Goal: Information Seeking & Learning: Find specific page/section

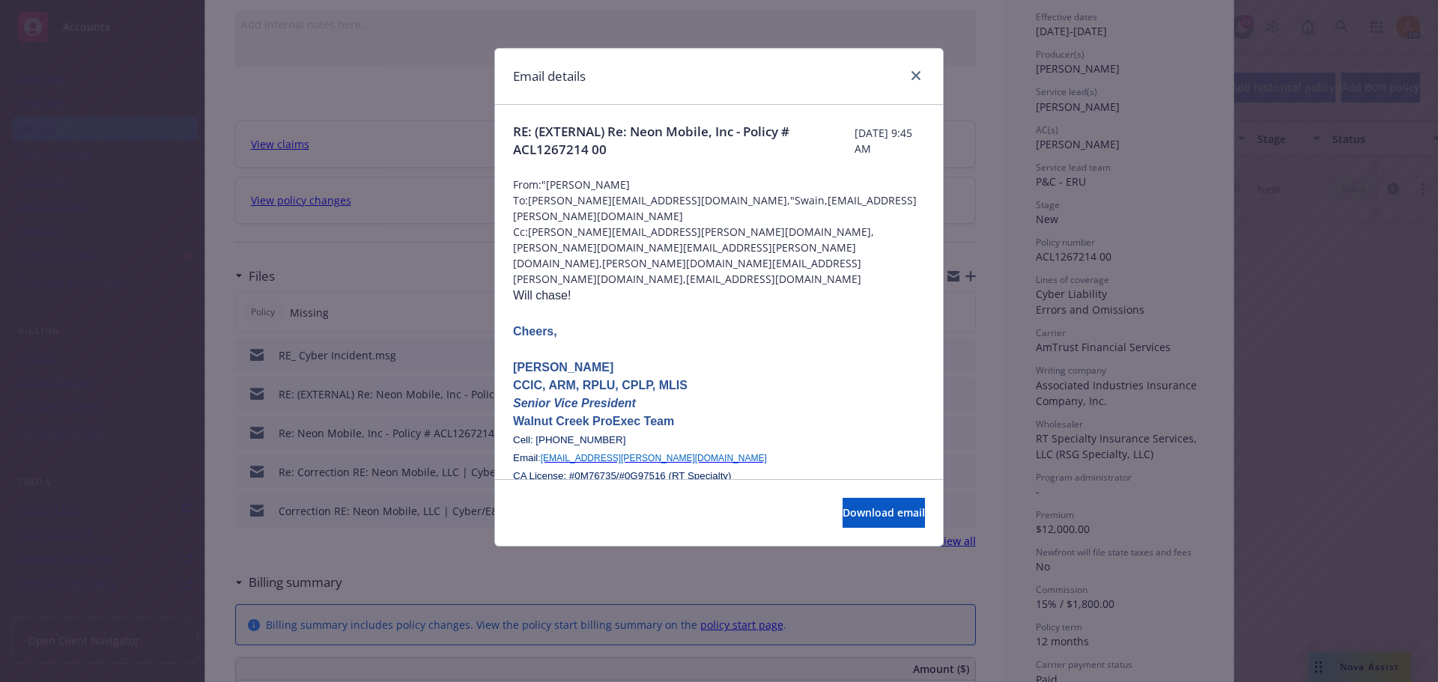
scroll to position [1423, 0]
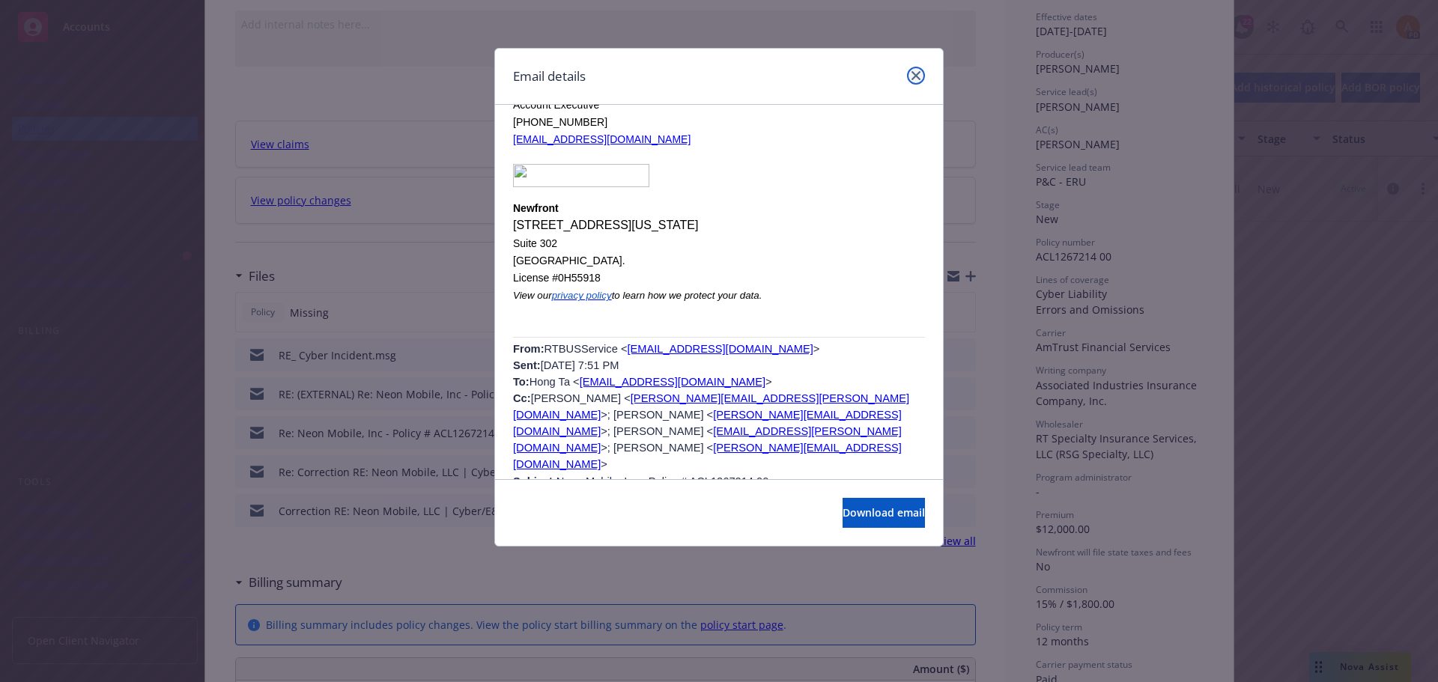
click at [912, 70] on link "close" at bounding box center [916, 76] width 18 height 18
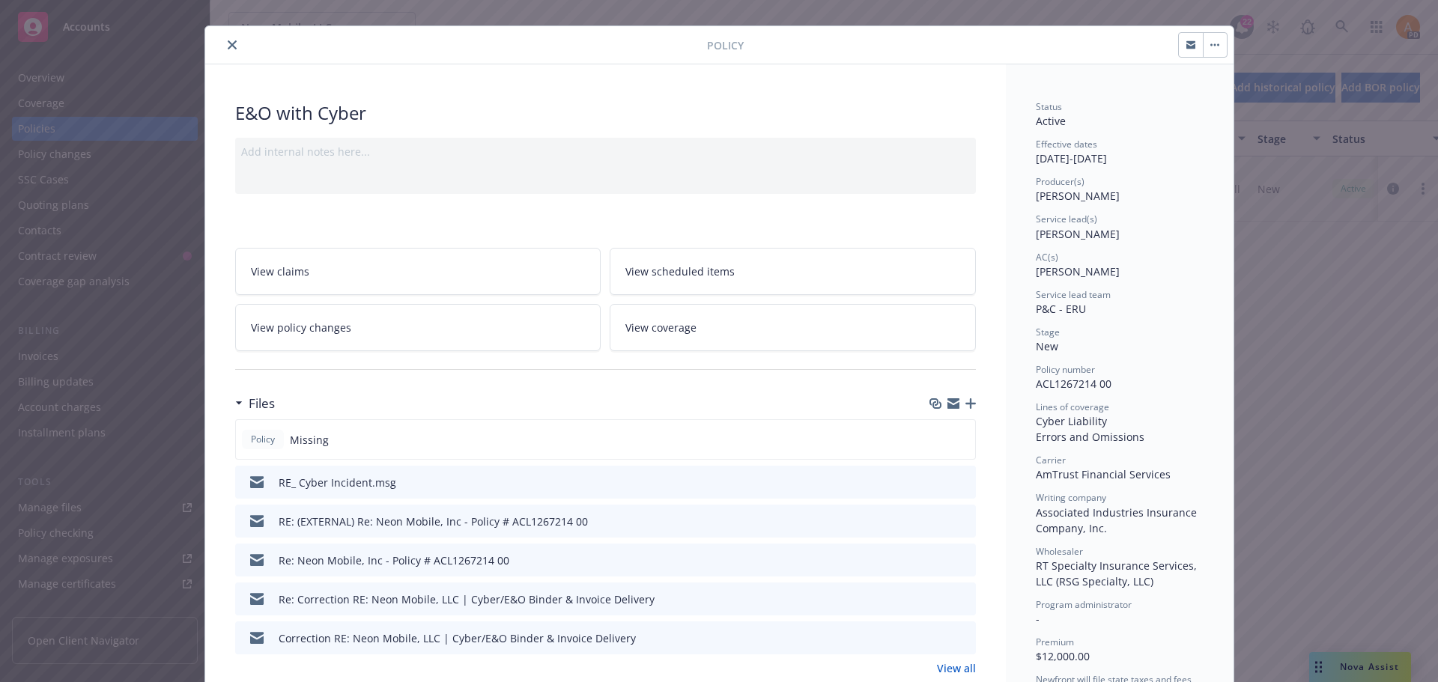
scroll to position [0, 0]
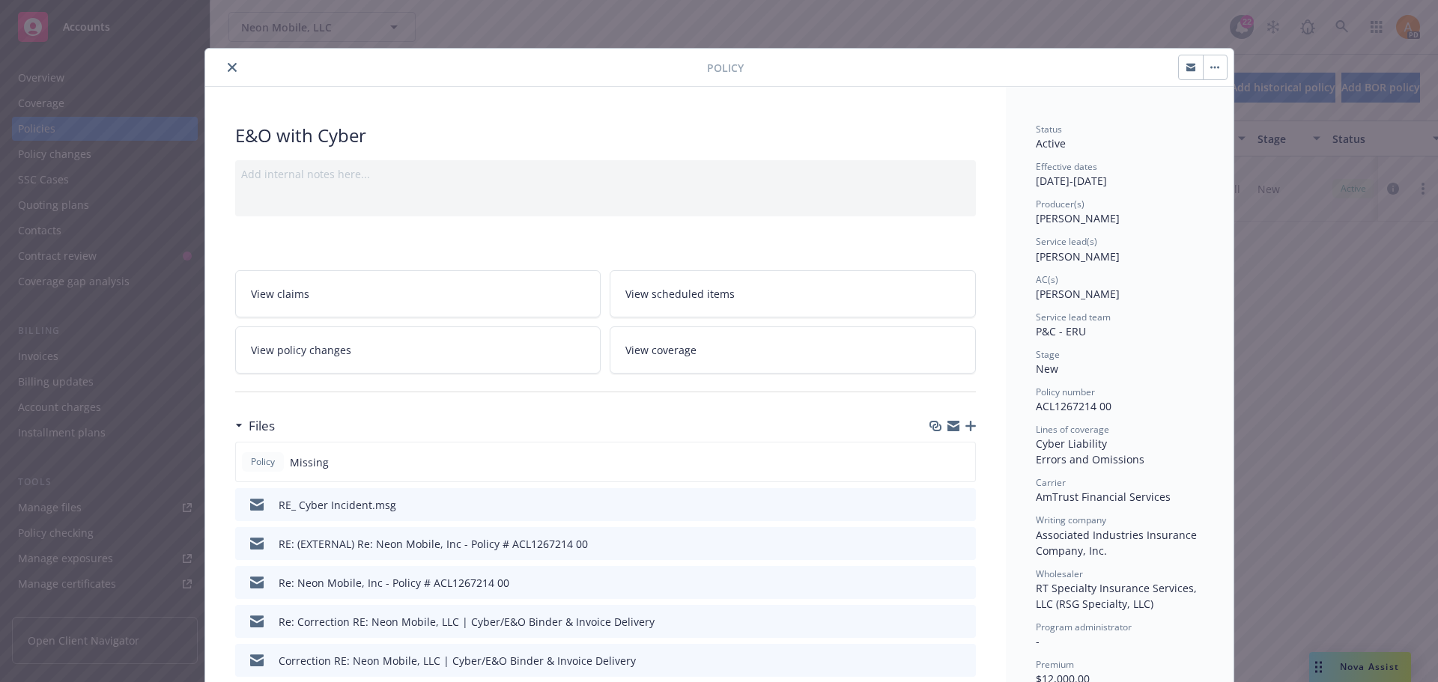
click at [228, 71] on icon "close" at bounding box center [232, 67] width 9 height 9
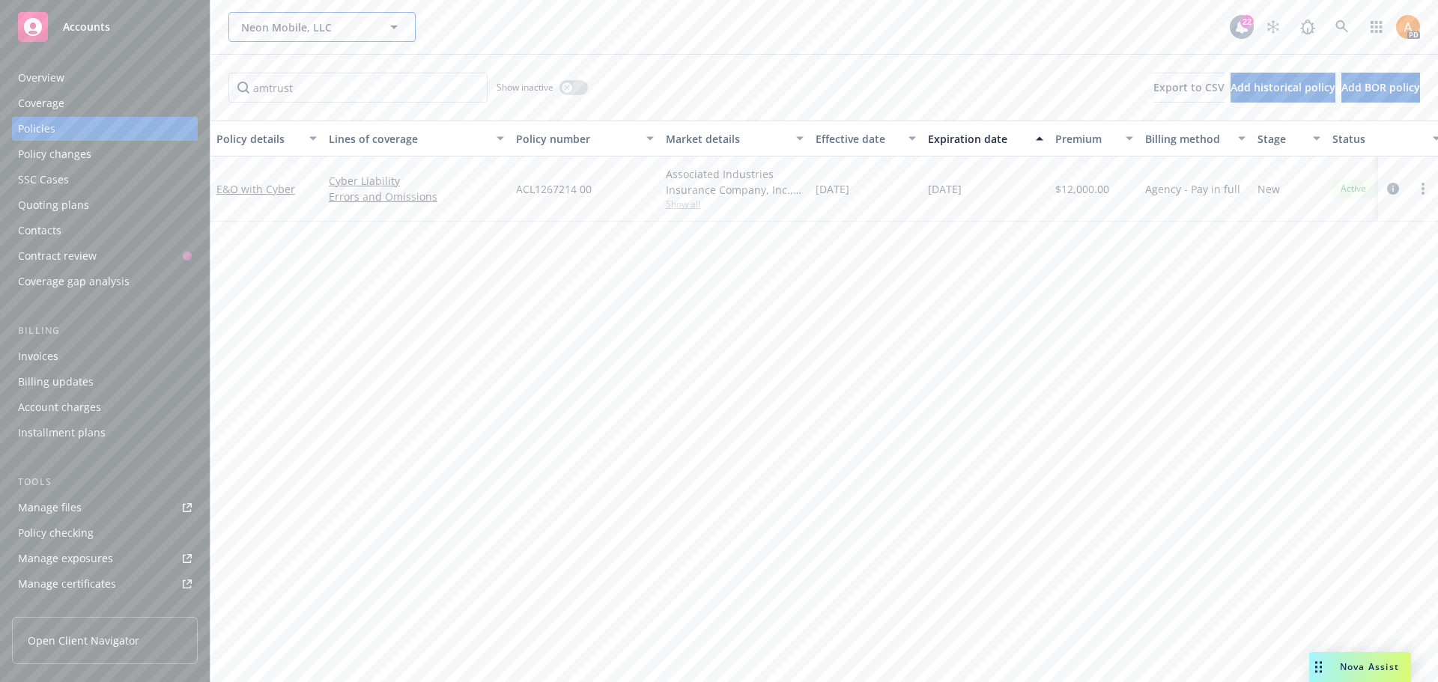
click at [273, 27] on span "Neon Mobile, LLC" at bounding box center [306, 27] width 130 height 16
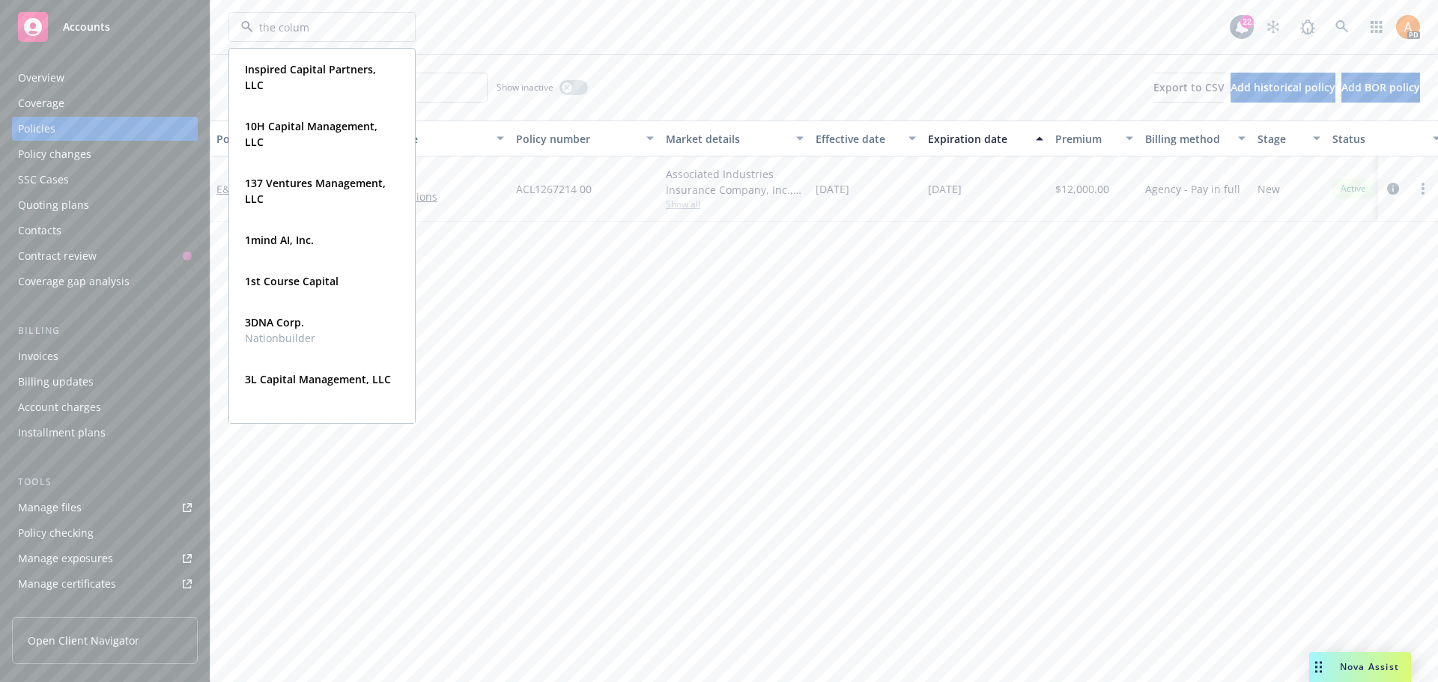
type input "the column"
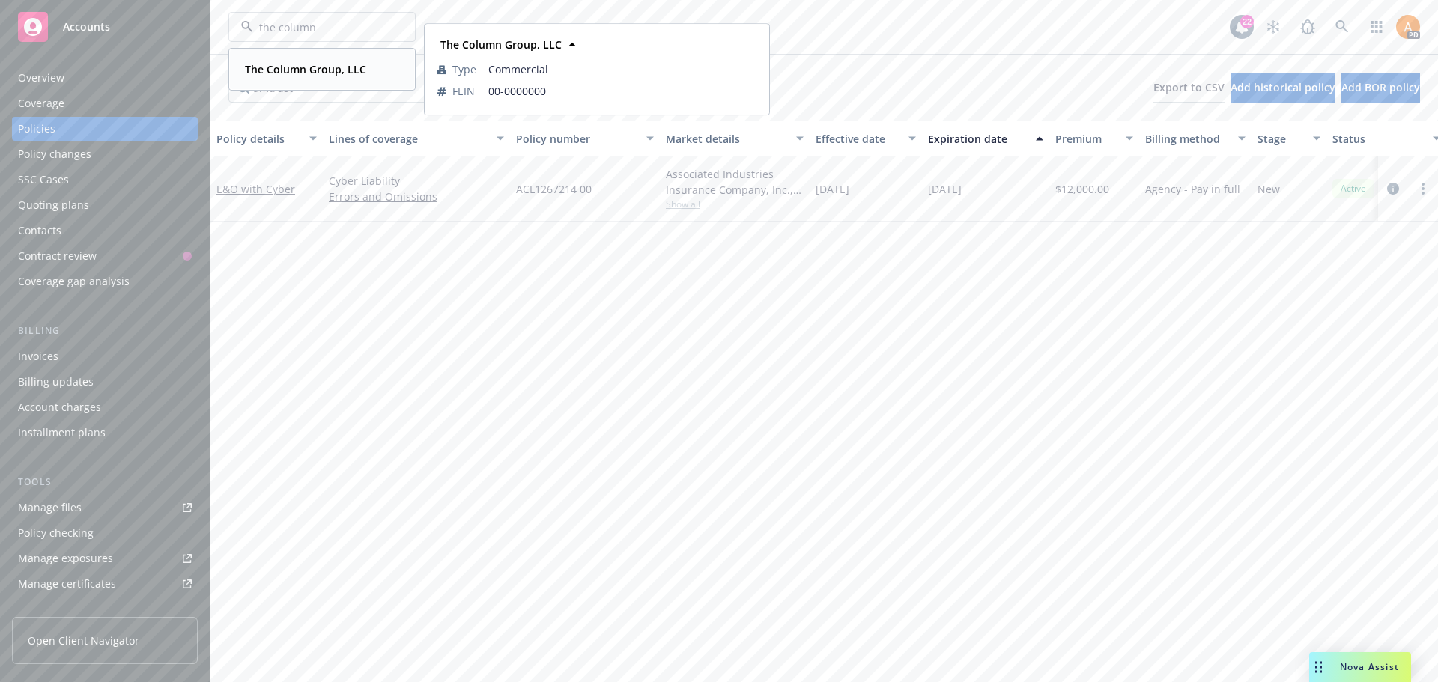
click at [285, 69] on strong "The Column Group, LLC" at bounding box center [305, 69] width 121 height 14
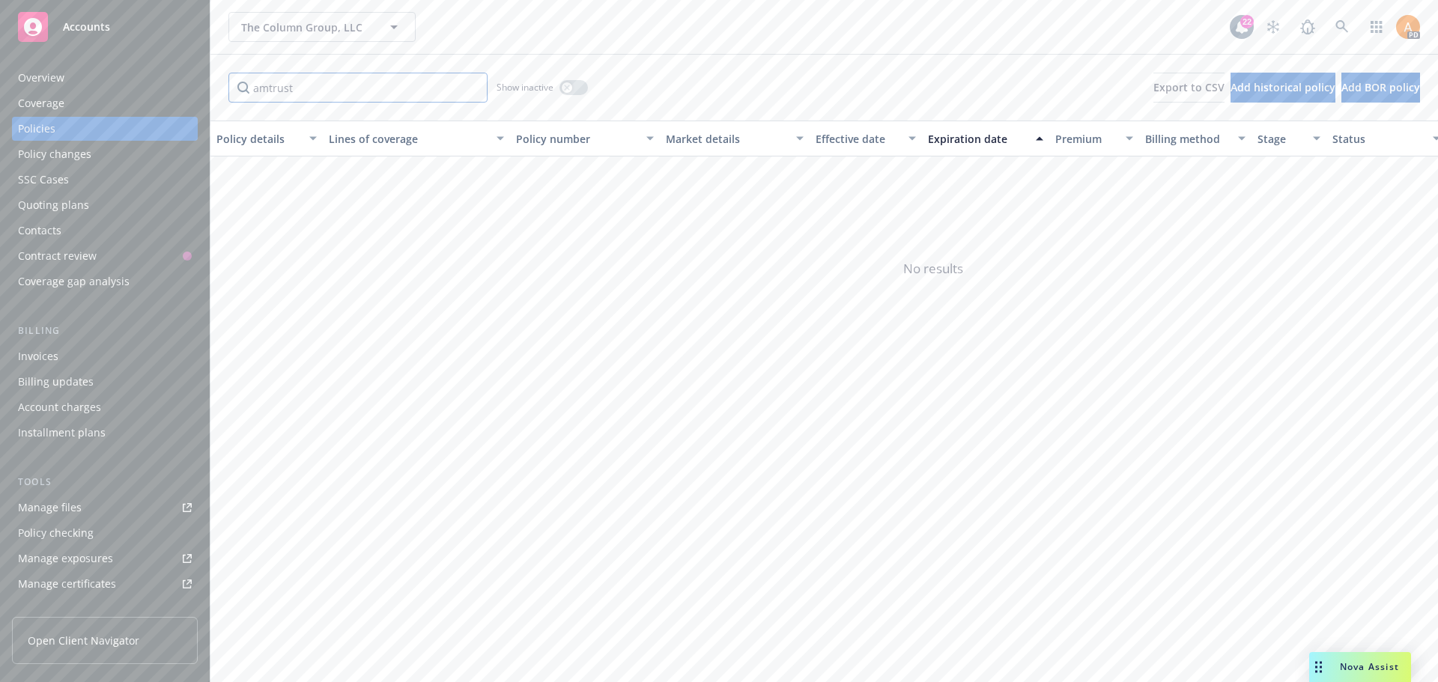
drag, startPoint x: 348, startPoint y: 91, endPoint x: 220, endPoint y: 93, distance: 128.1
click at [220, 93] on div "amtrust Show inactive Export to CSV Add historical policy Add BOR policy" at bounding box center [823, 88] width 1227 height 66
type input "arch"
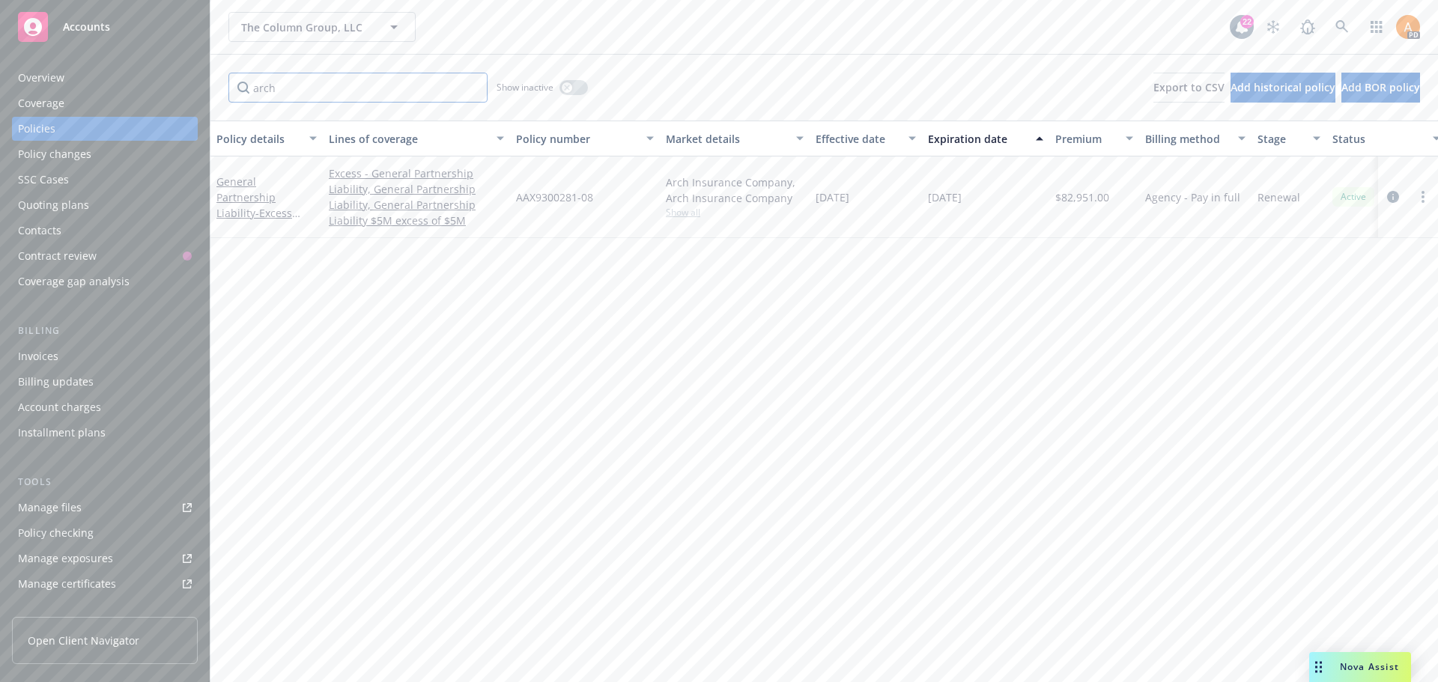
click at [471, 88] on input "arch" at bounding box center [357, 88] width 259 height 30
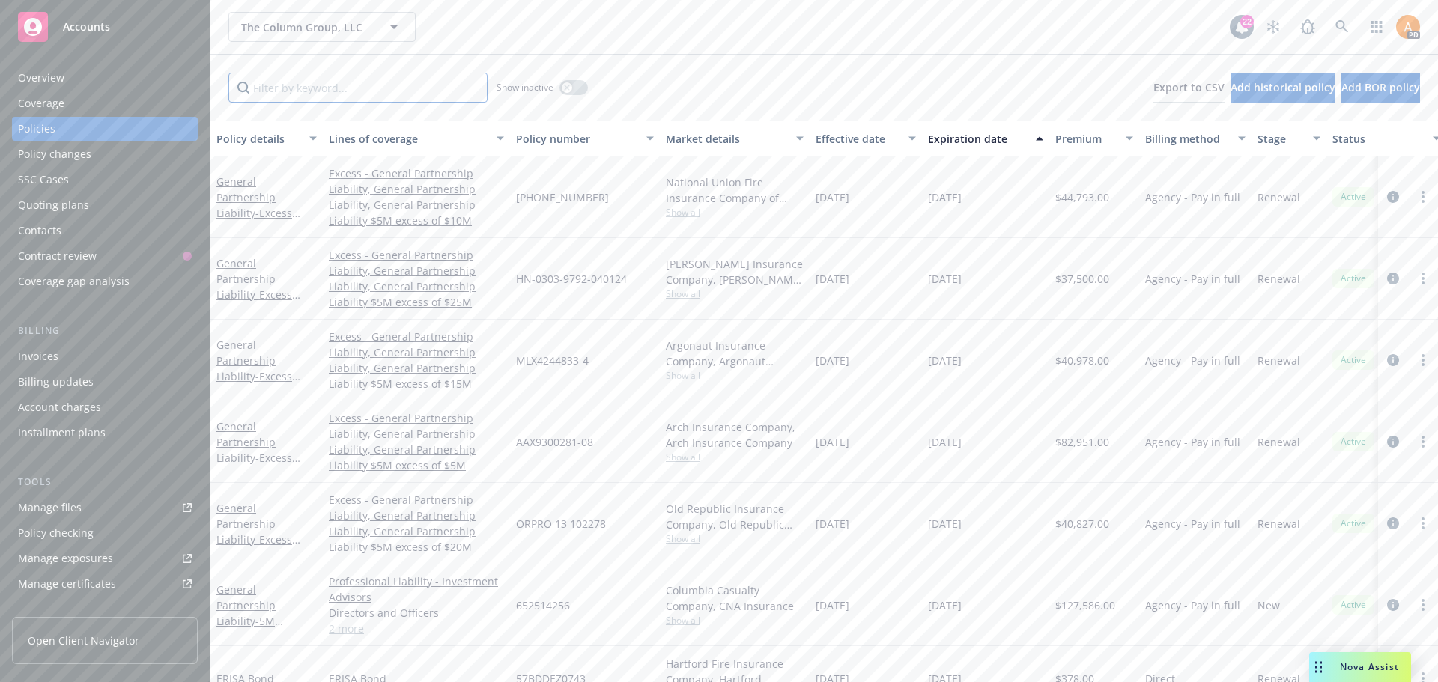
scroll to position [75, 0]
click at [270, 376] on span "- Excess (LAYER 1) | 5M xs 5M D&O/EPL/E&O" at bounding box center [260, 399] width 88 height 46
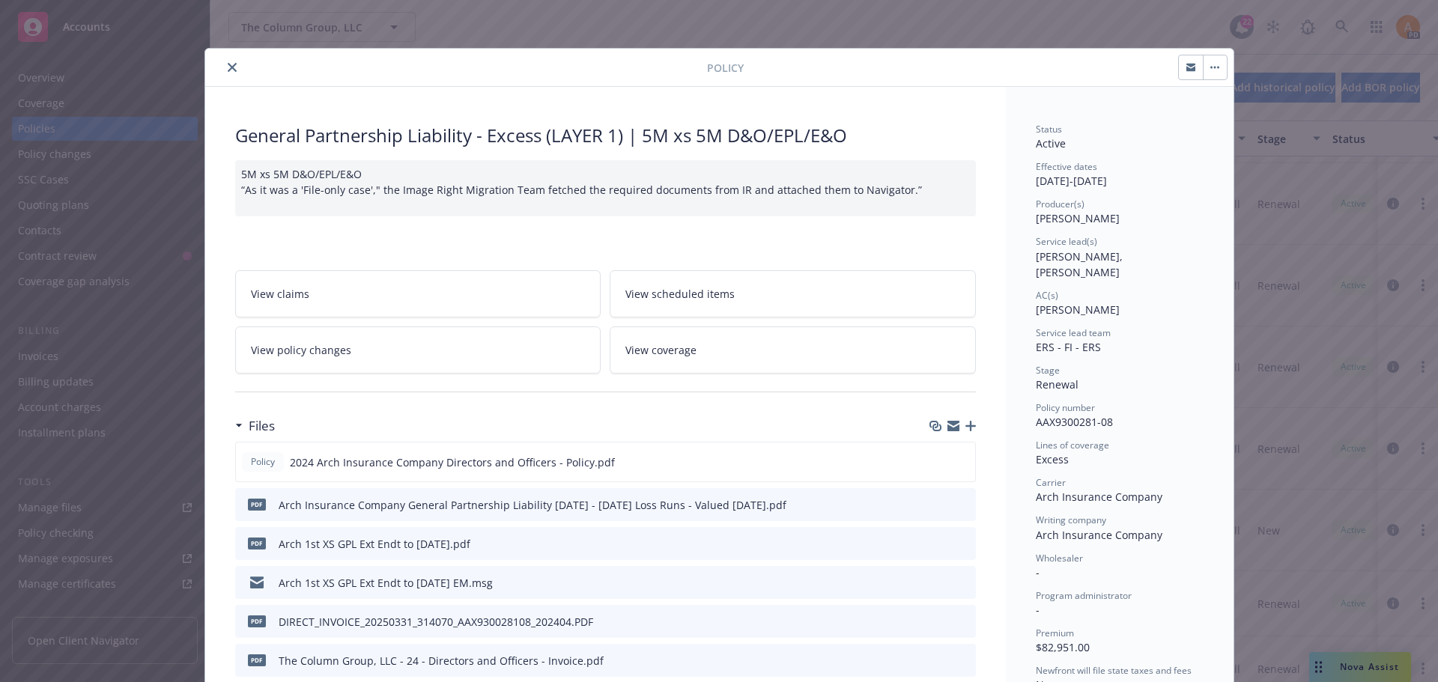
scroll to position [75, 0]
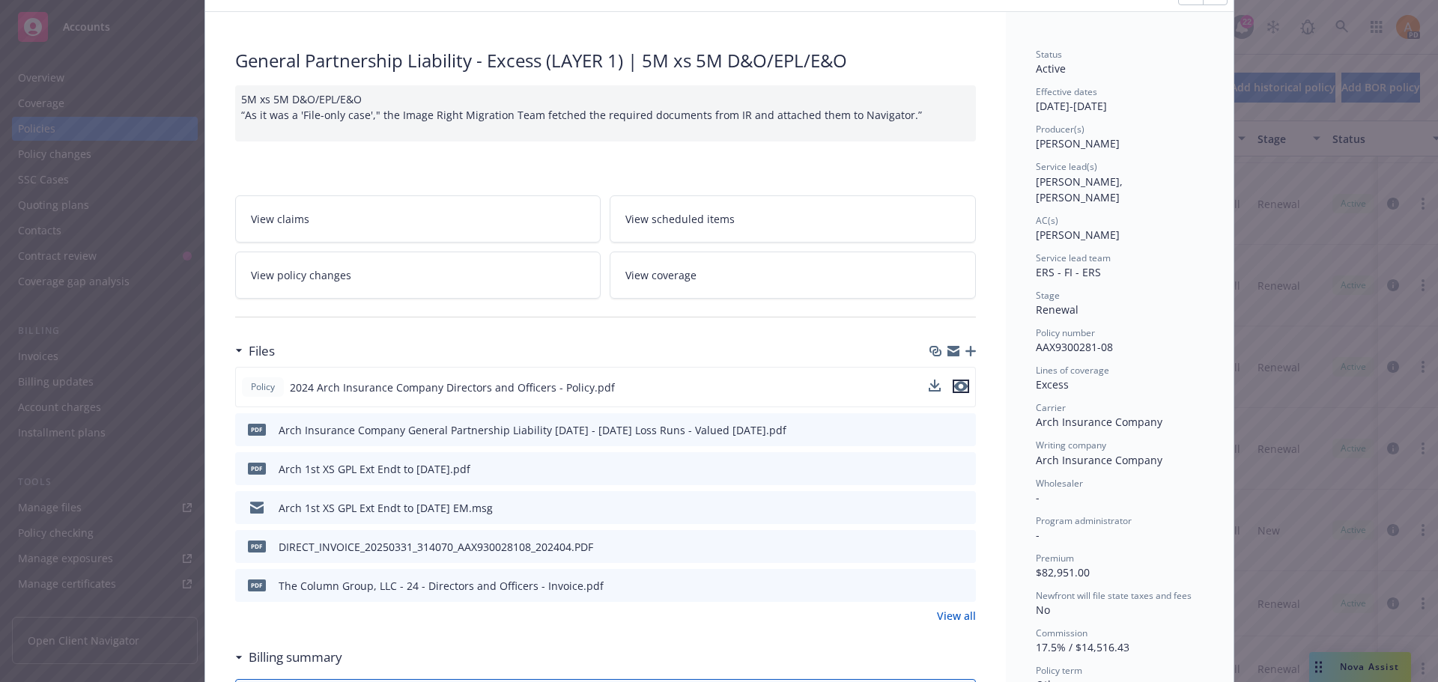
click at [954, 384] on icon "preview file" at bounding box center [960, 386] width 13 height 10
